Goal: Task Accomplishment & Management: Use online tool/utility

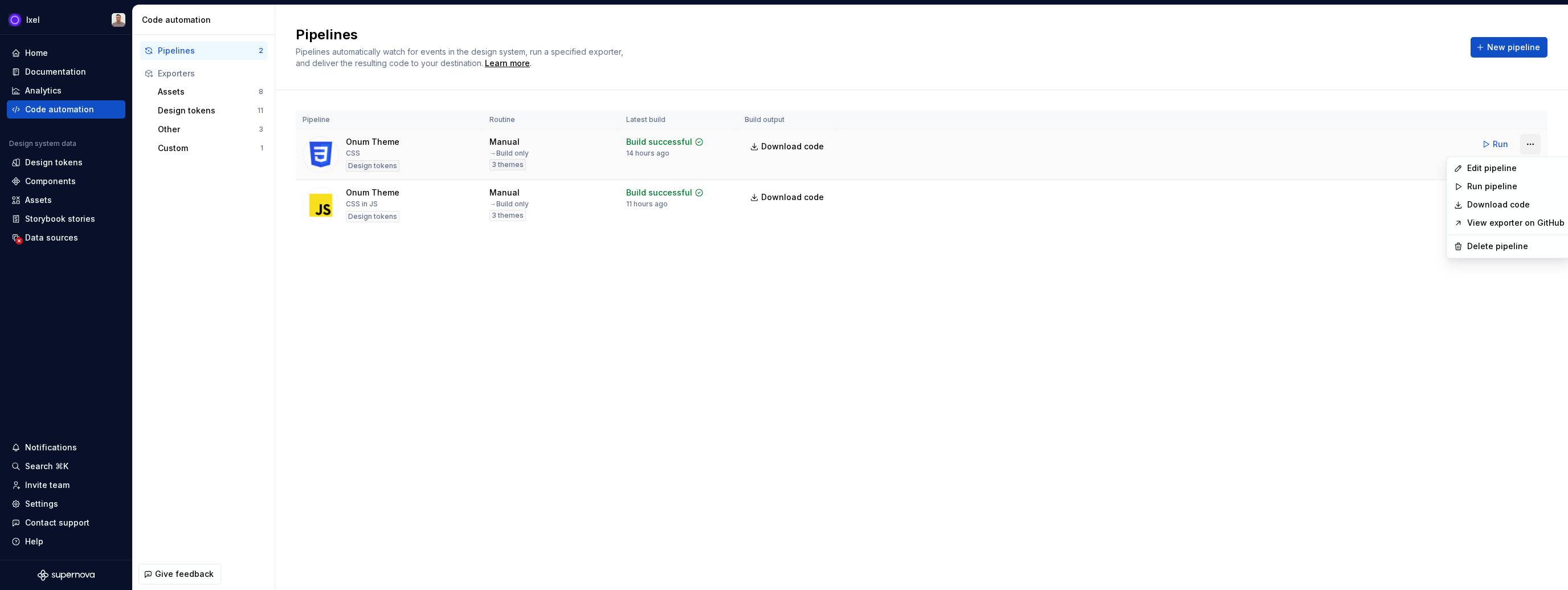
click at [1523, 142] on html "Ixel Home Documentation Analytics Code automation Design system data Design tok…" at bounding box center [784, 295] width 1568 height 590
click at [1509, 166] on div "Edit pipeline" at bounding box center [1515, 168] width 97 height 11
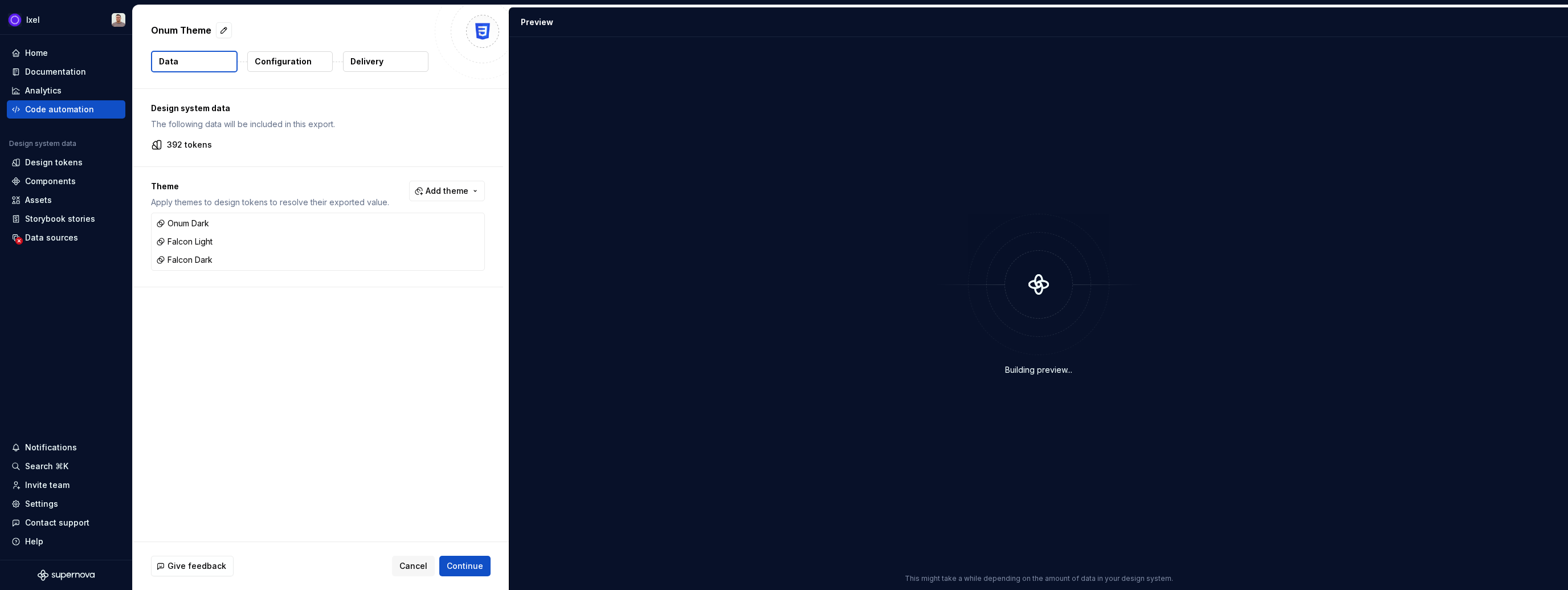
click at [279, 69] on button "Configuration" at bounding box center [290, 61] width 86 height 21
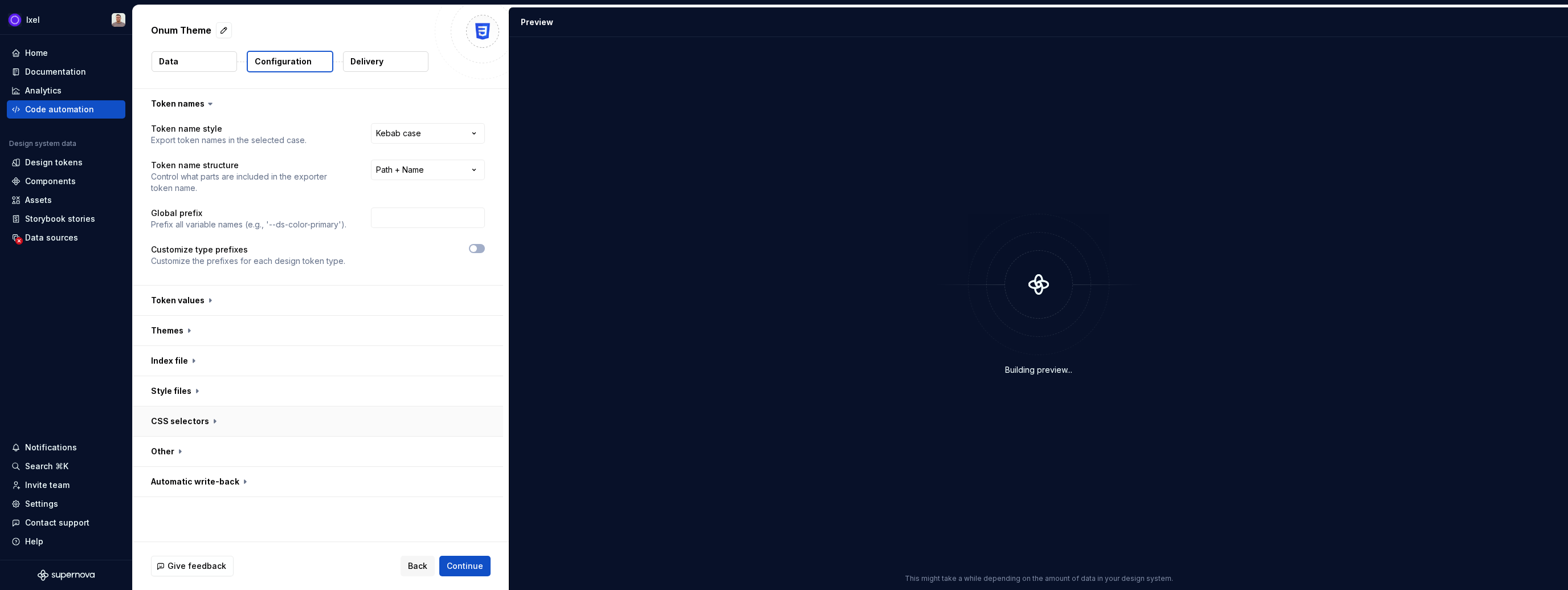
click at [196, 427] on button "button" at bounding box center [318, 421] width 370 height 30
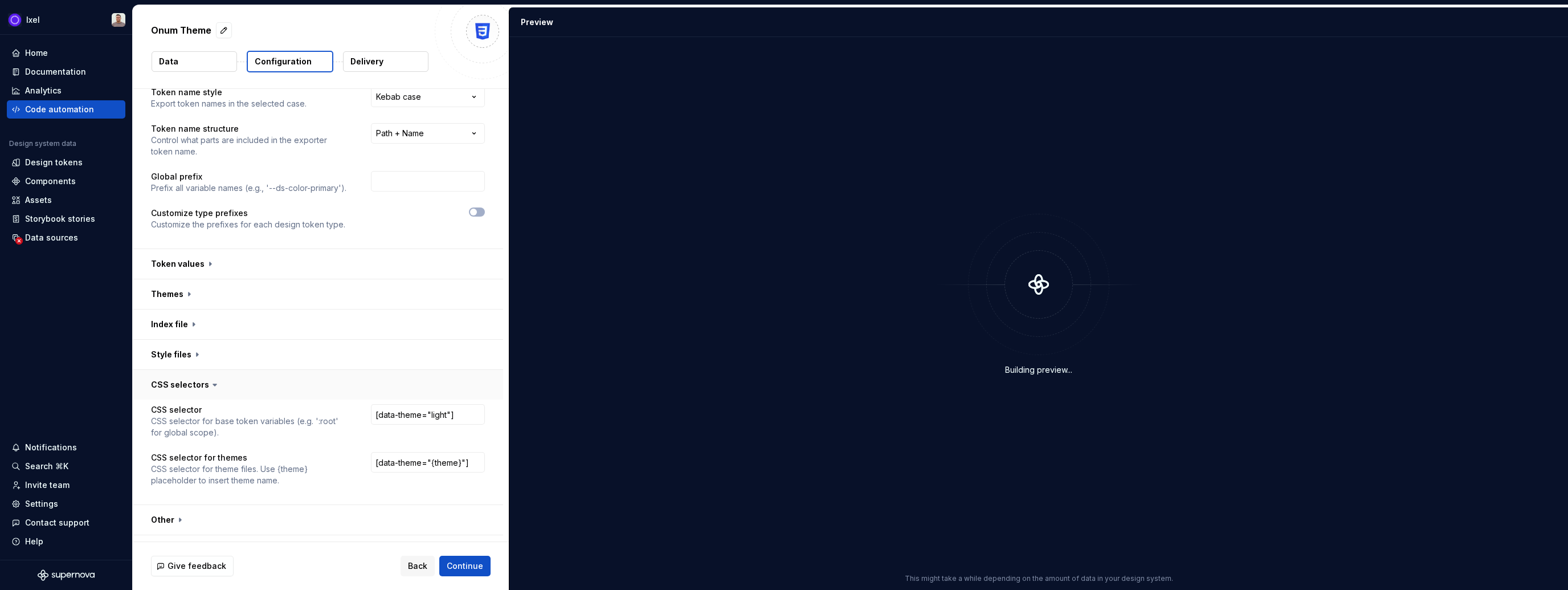
scroll to position [59, 0]
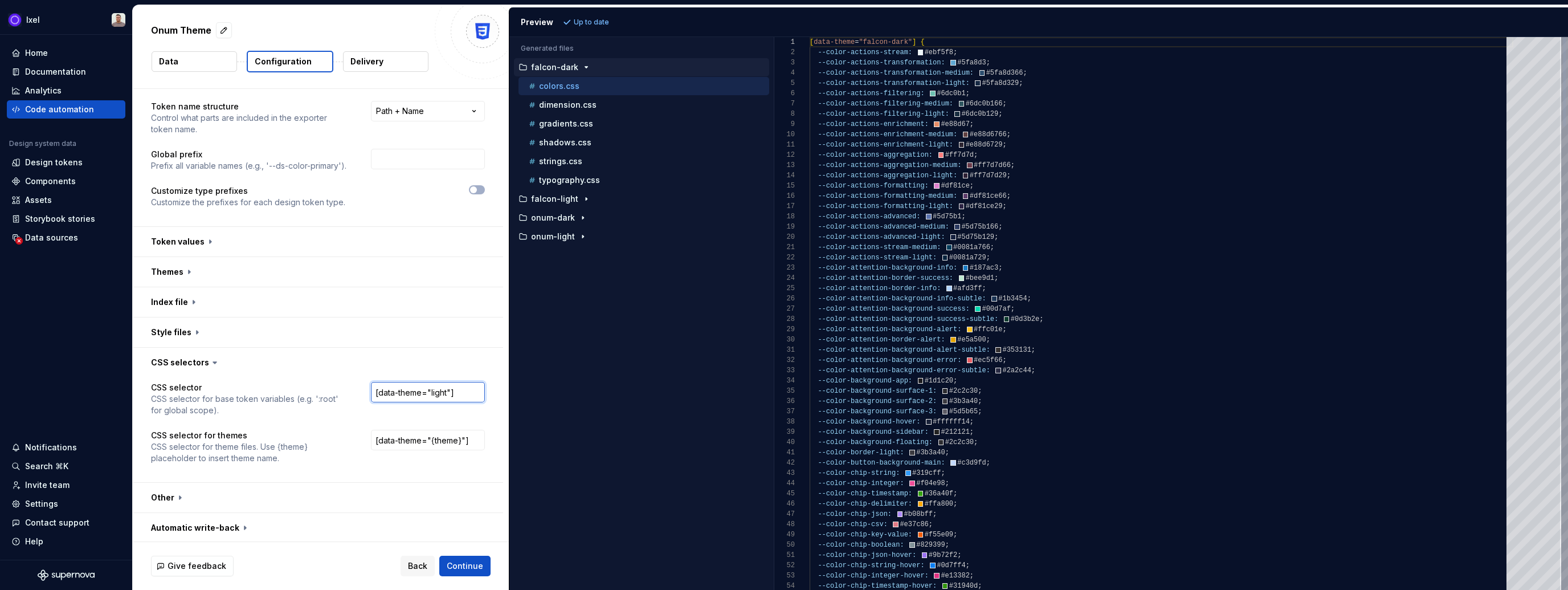
click at [436, 394] on input "[data-theme="light"]" at bounding box center [428, 392] width 114 height 21
click at [559, 199] on p "falcon-light" at bounding box center [554, 199] width 47 height 9
click at [559, 220] on p "colors.css" at bounding box center [559, 218] width 41 height 9
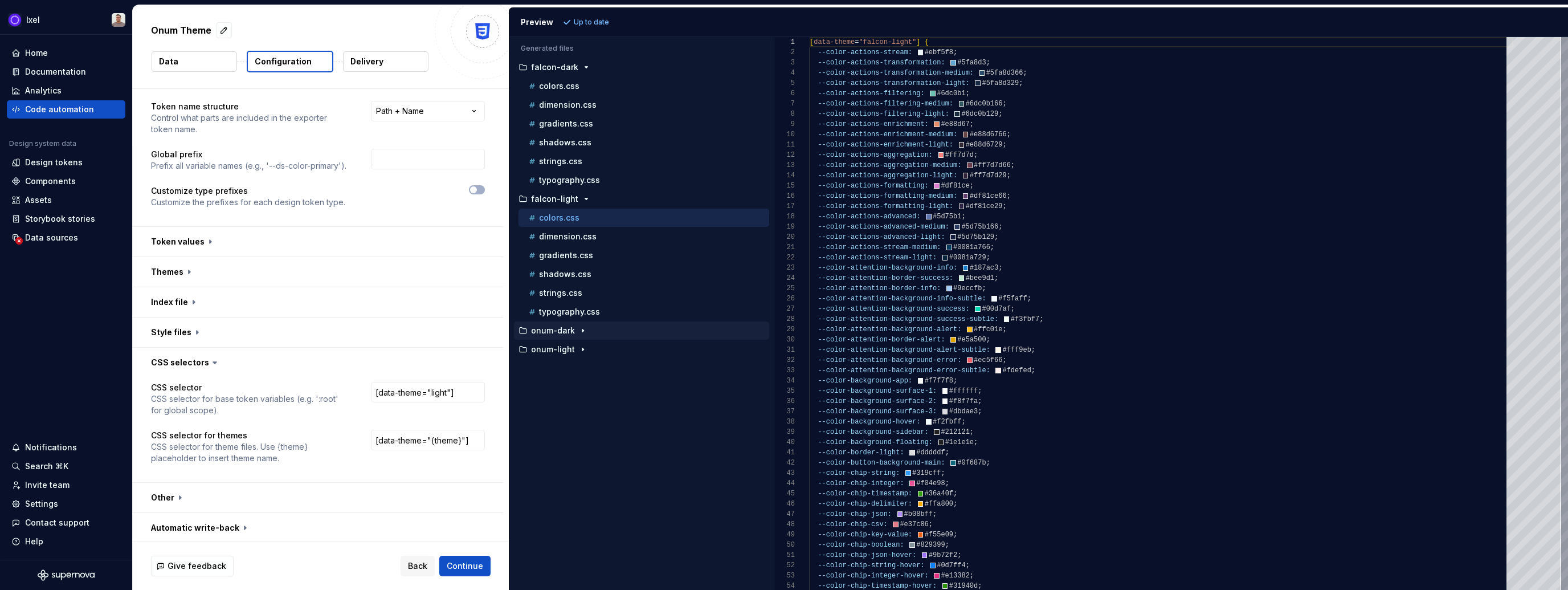
click at [549, 331] on p "onum-dark" at bounding box center [553, 331] width 44 height 9
click at [566, 364] on p "dimension.css" at bounding box center [567, 369] width 58 height 9
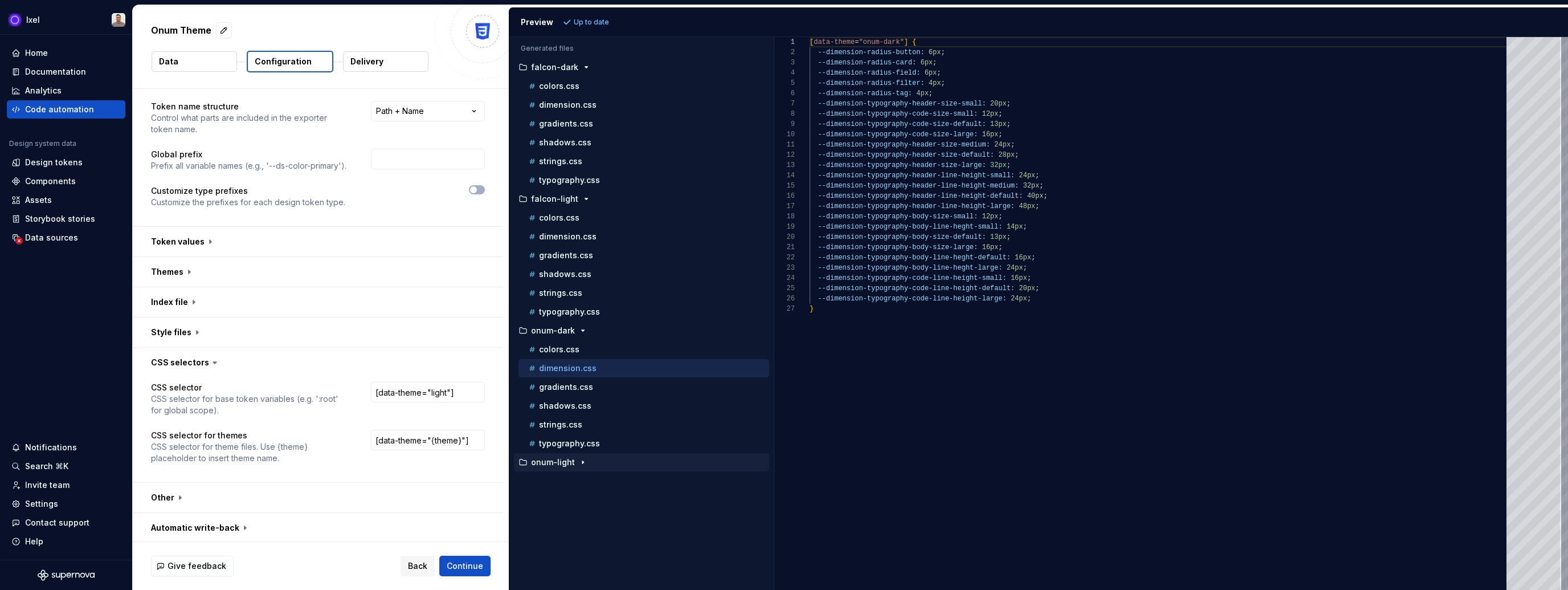
click at [555, 460] on p "onum-light" at bounding box center [553, 462] width 44 height 9
click at [555, 476] on p "colors.css" at bounding box center [559, 481] width 41 height 9
type textarea "**********"
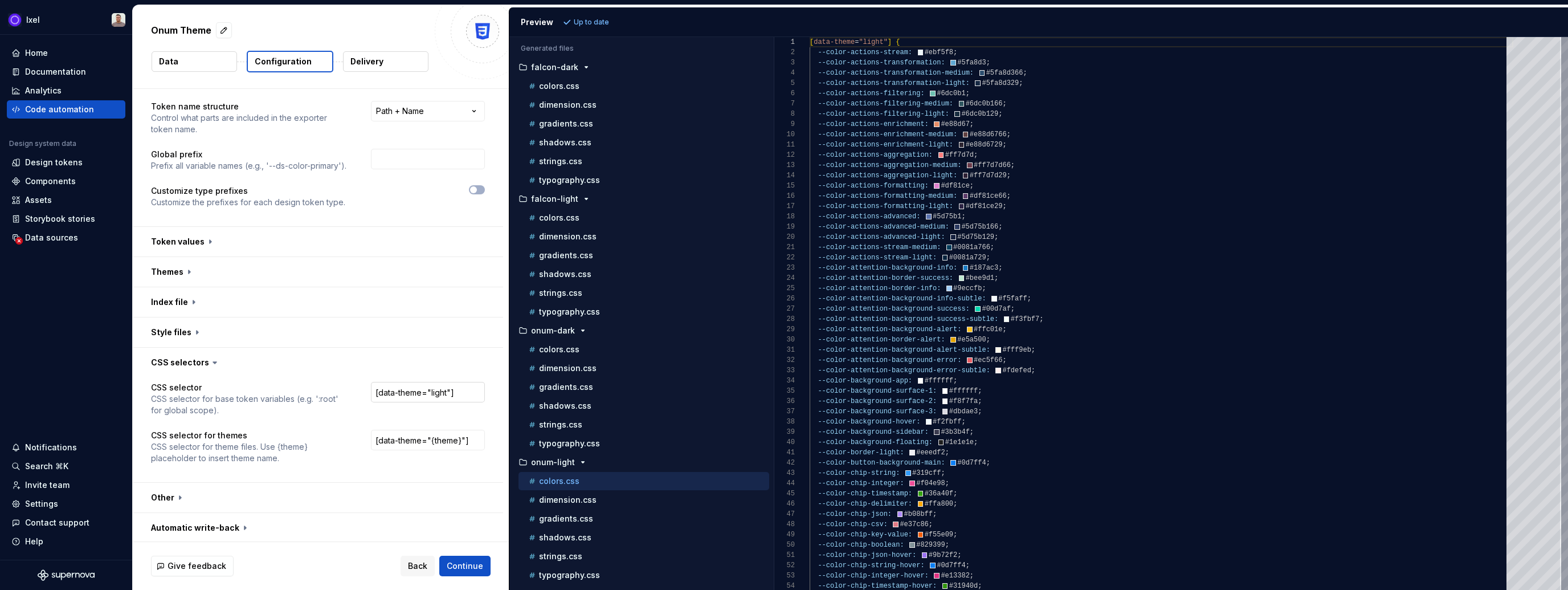
click at [436, 390] on input "[data-theme="light"]" at bounding box center [428, 392] width 114 height 21
type input "[data-theme="onum-light"]"
click at [588, 22] on span "Refresh preview" at bounding box center [603, 23] width 57 height 9
click at [457, 563] on span "Continue" at bounding box center [465, 565] width 37 height 11
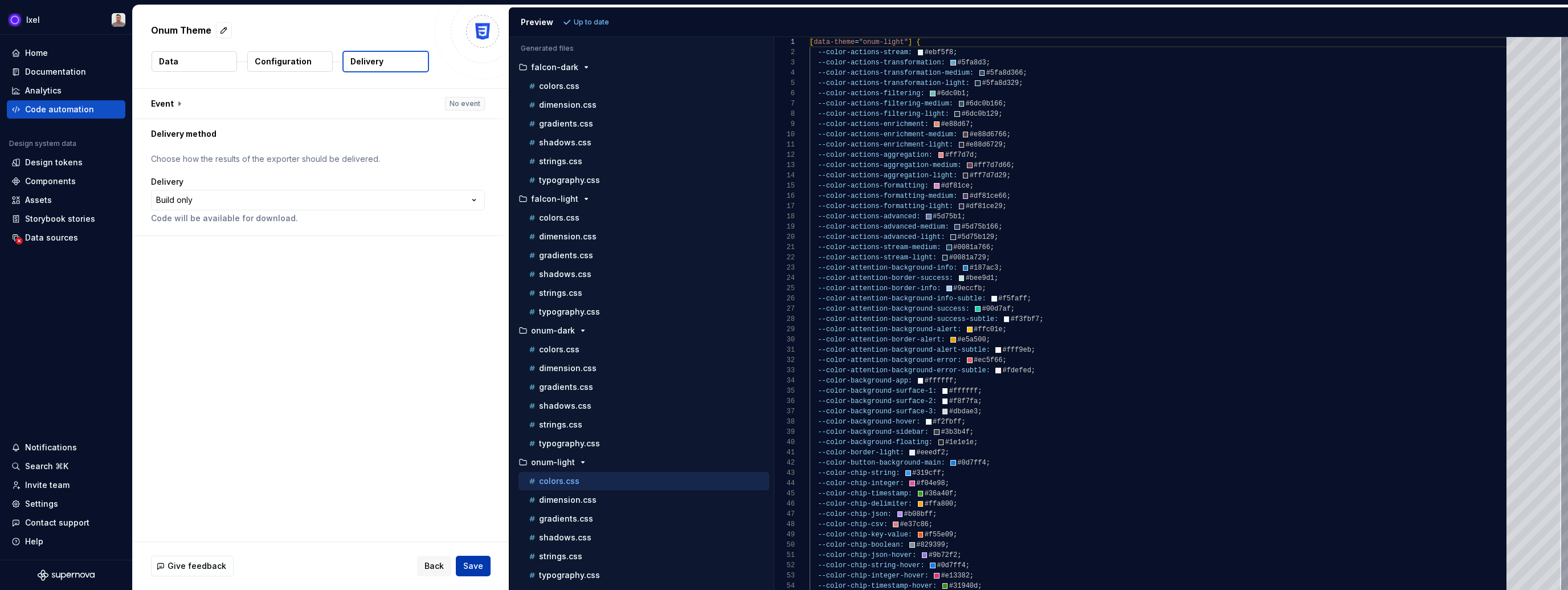
click at [466, 564] on span "Save" at bounding box center [473, 565] width 20 height 11
click at [580, 307] on p "typography.css" at bounding box center [569, 312] width 61 height 9
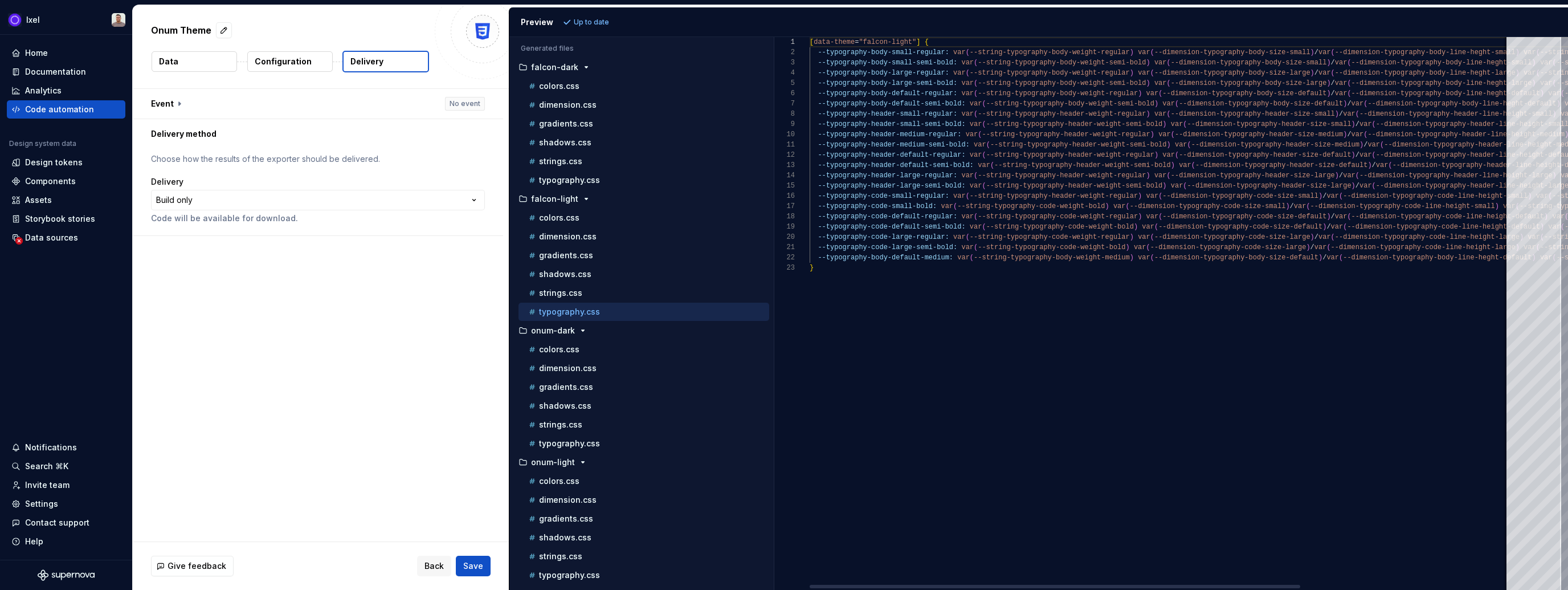
scroll to position [30, 0]
click at [563, 439] on p "typography.css" at bounding box center [569, 444] width 61 height 9
type textarea "**********"
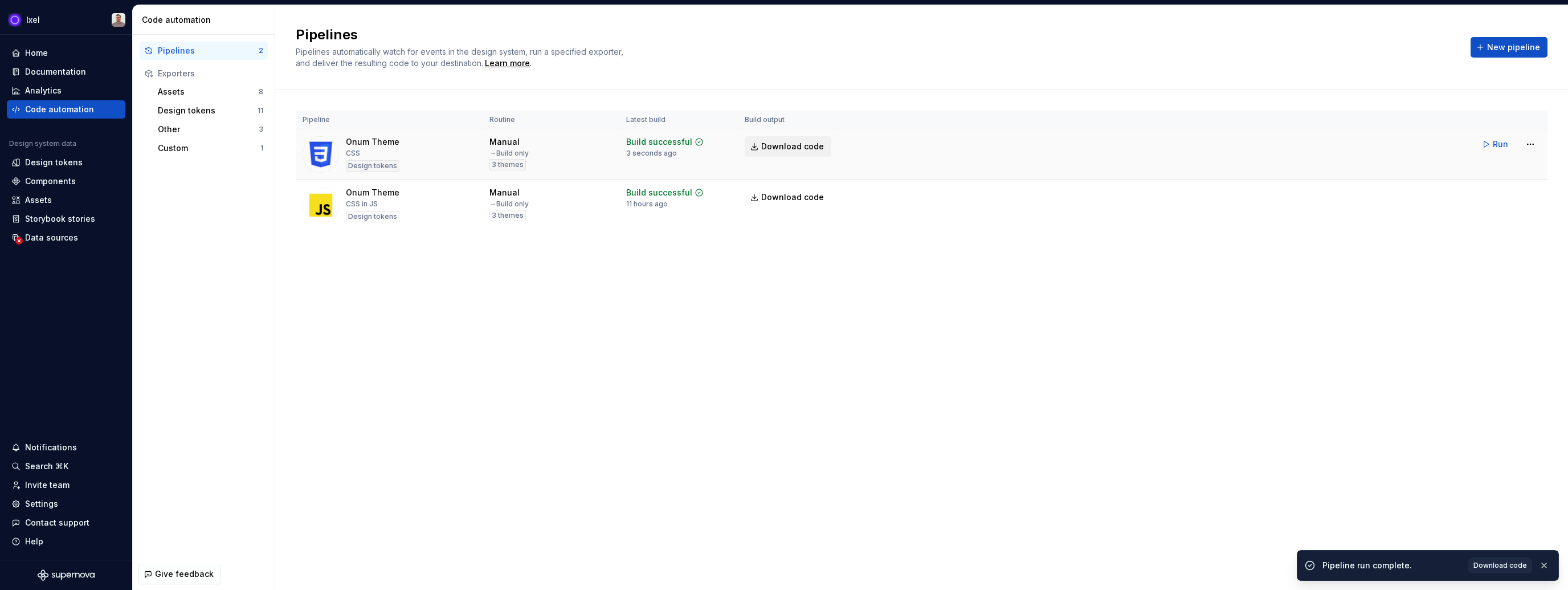
click at [787, 141] on span "Download code" at bounding box center [793, 146] width 63 height 11
